Goal: Task Accomplishment & Management: Manage account settings

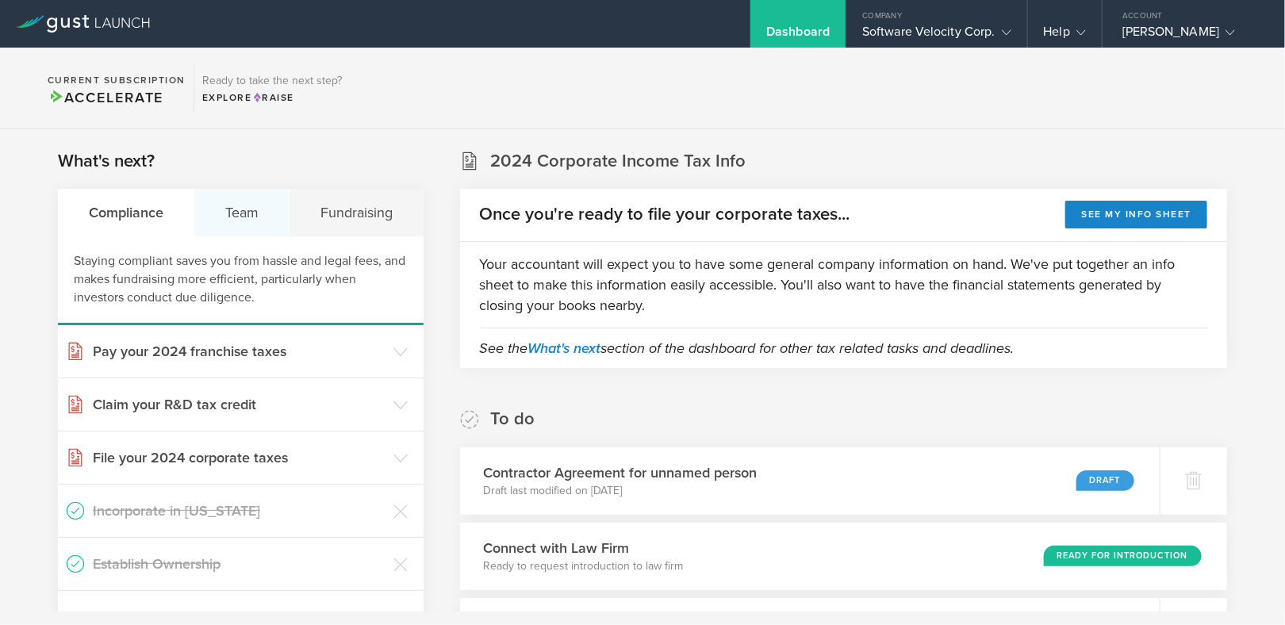
click at [262, 210] on div "Team" at bounding box center [241, 213] width 95 height 48
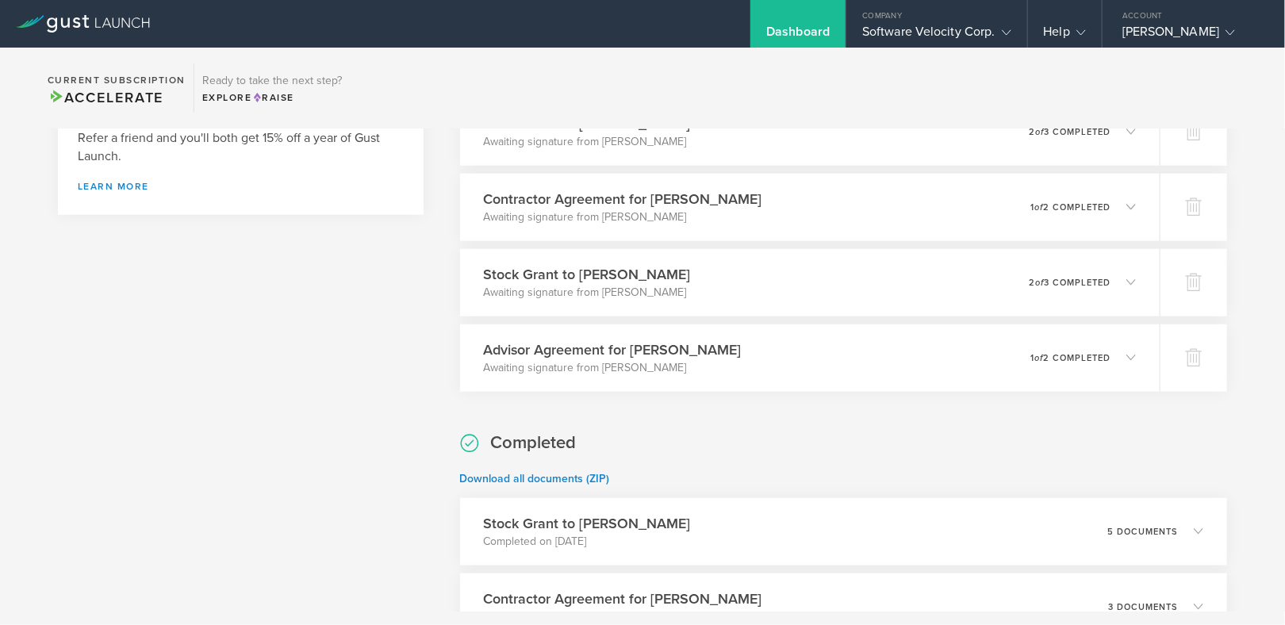
scroll to position [663, 0]
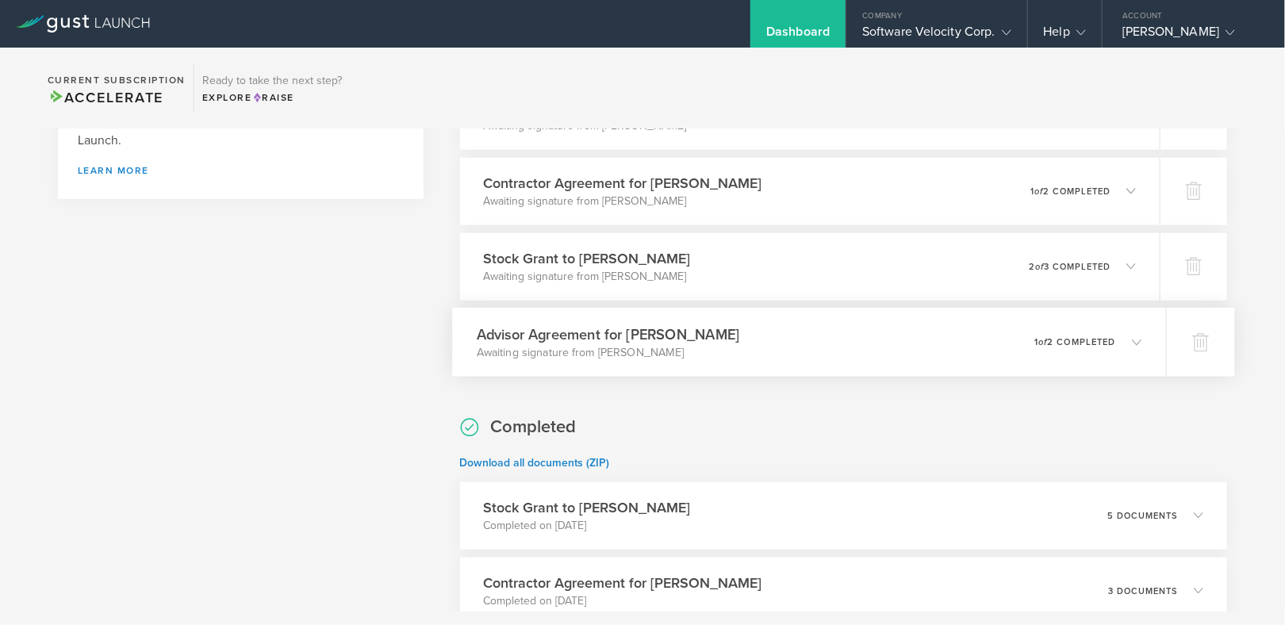
click at [1116, 336] on icon at bounding box center [1129, 342] width 26 height 14
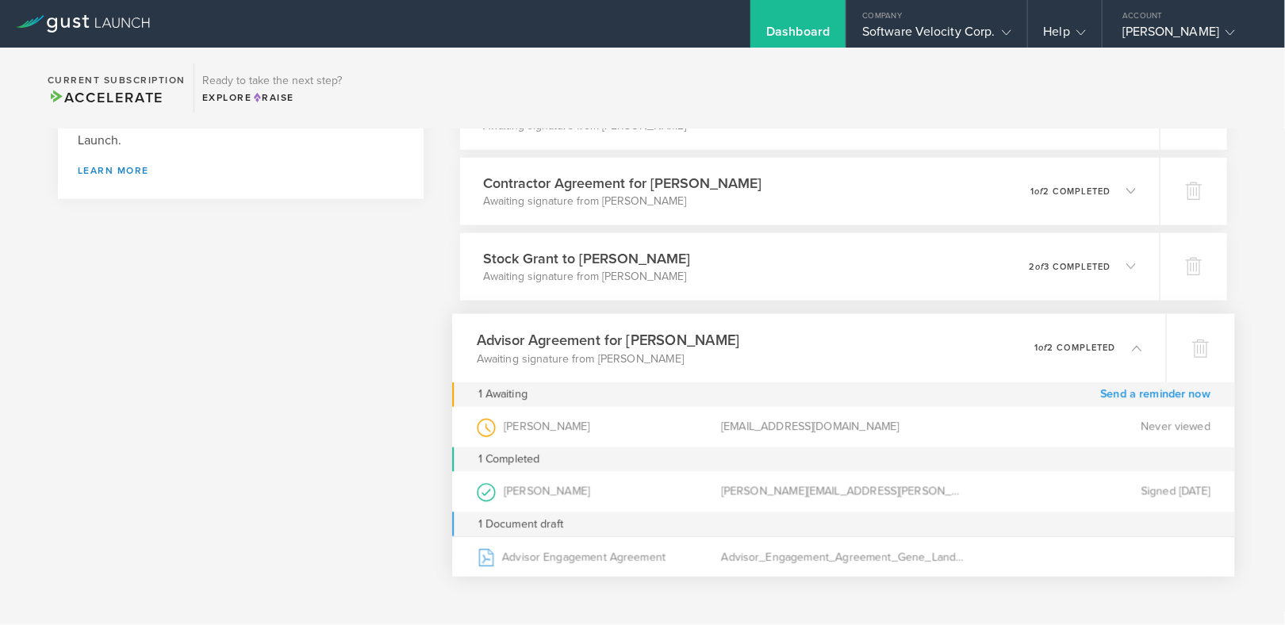
click at [1137, 391] on link "Send a reminder now" at bounding box center [1156, 394] width 110 height 25
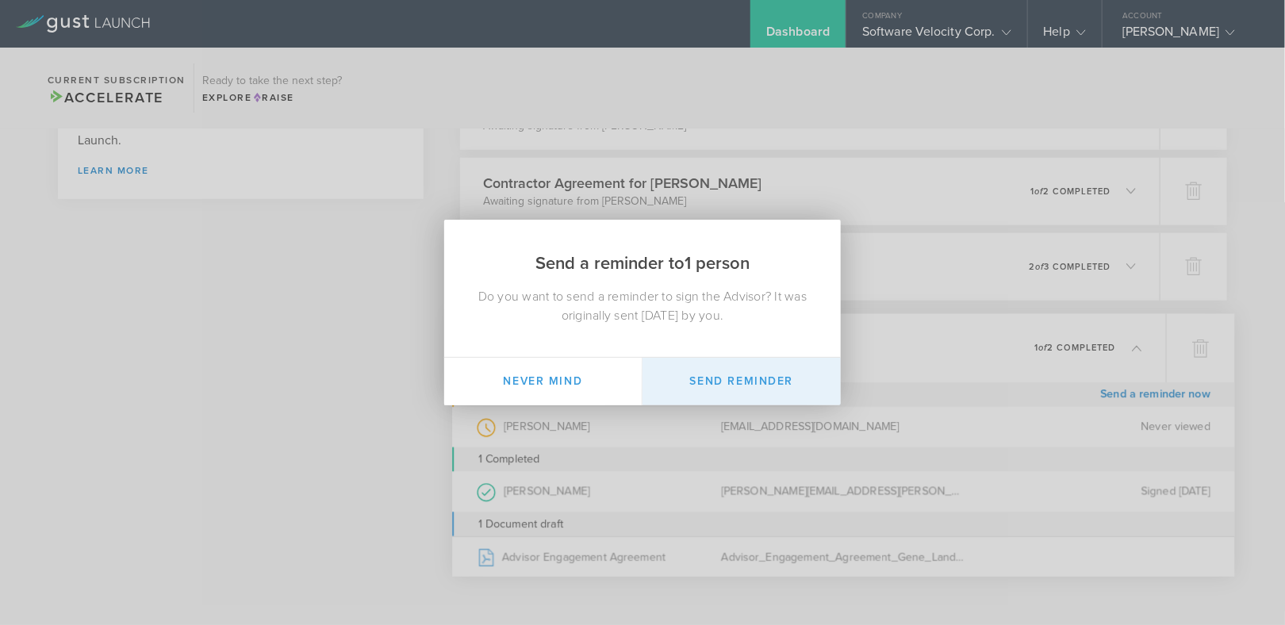
click at [717, 375] on button "Send Reminder" at bounding box center [742, 382] width 198 height 48
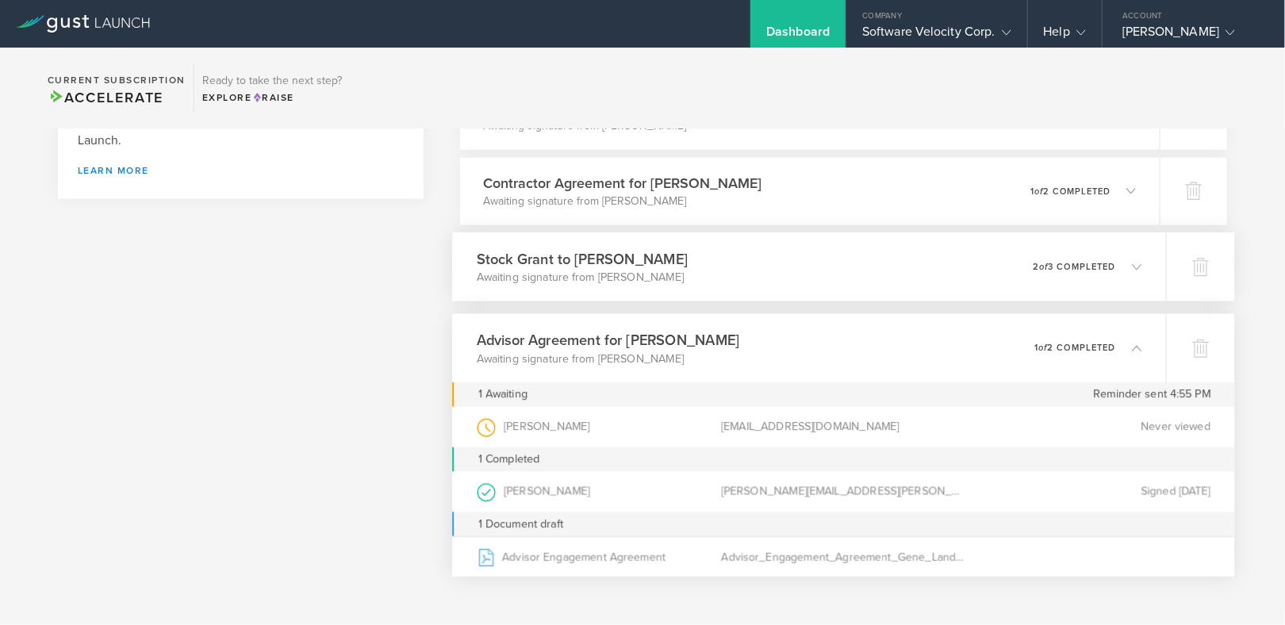
click at [1133, 264] on polyline at bounding box center [1137, 266] width 9 height 5
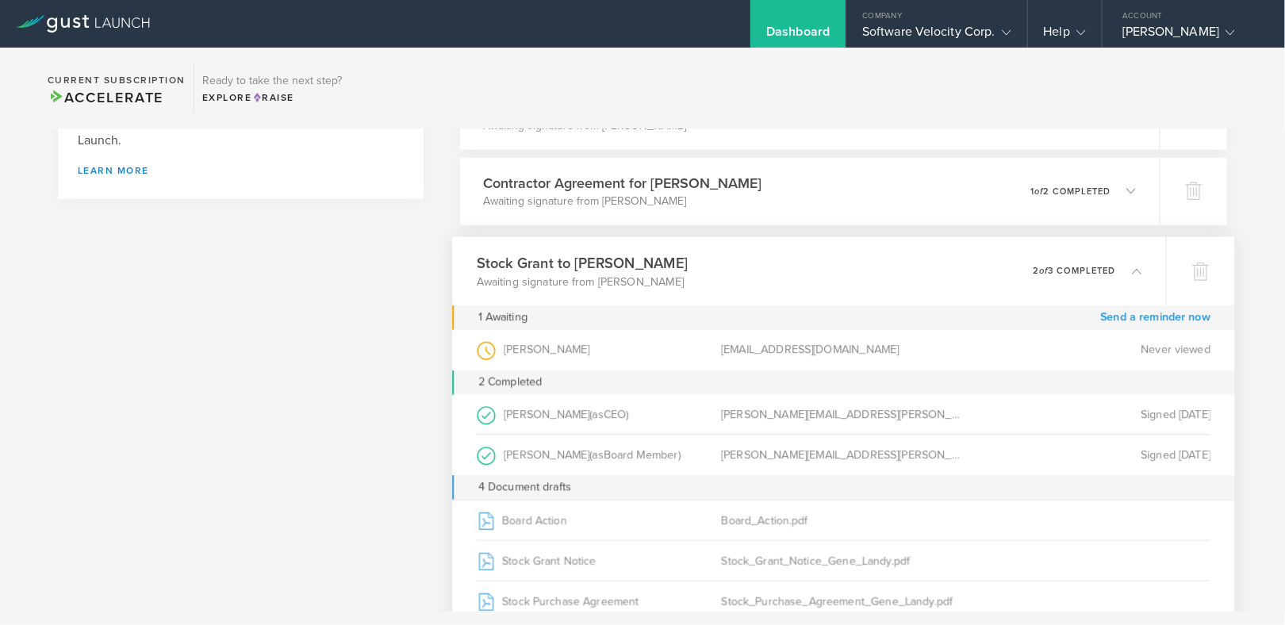
click at [1147, 315] on link "Send a reminder now" at bounding box center [1156, 317] width 110 height 25
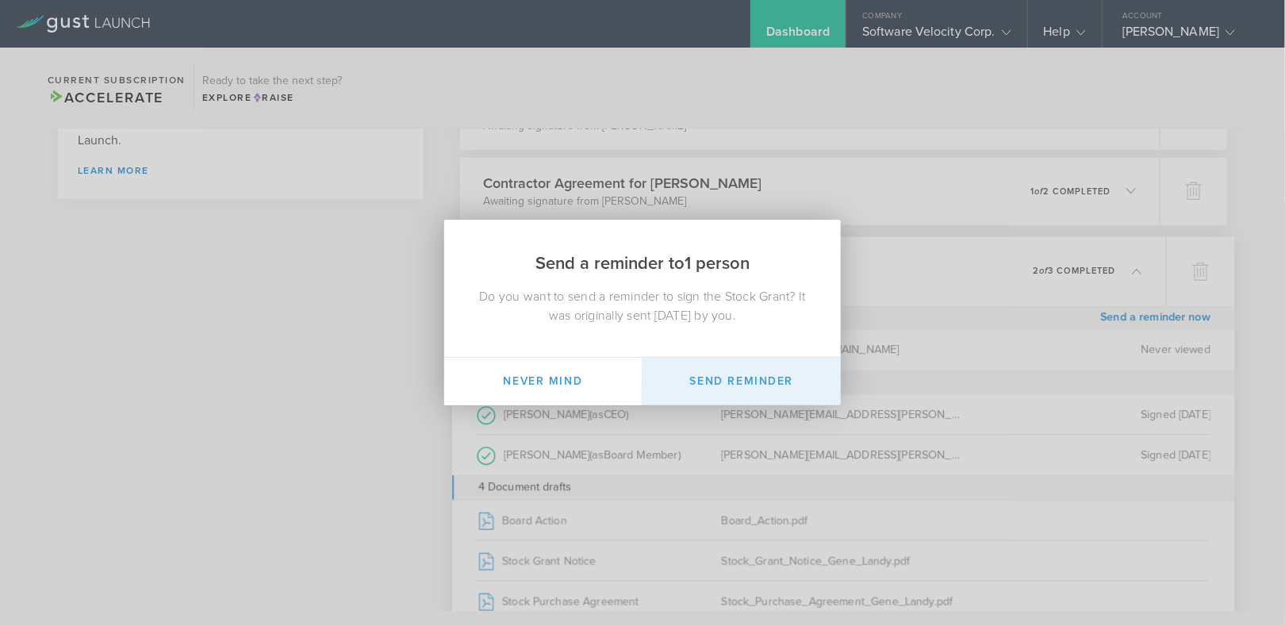
click at [743, 374] on button "Send Reminder" at bounding box center [742, 382] width 198 height 48
